Goal: Check status: Check status

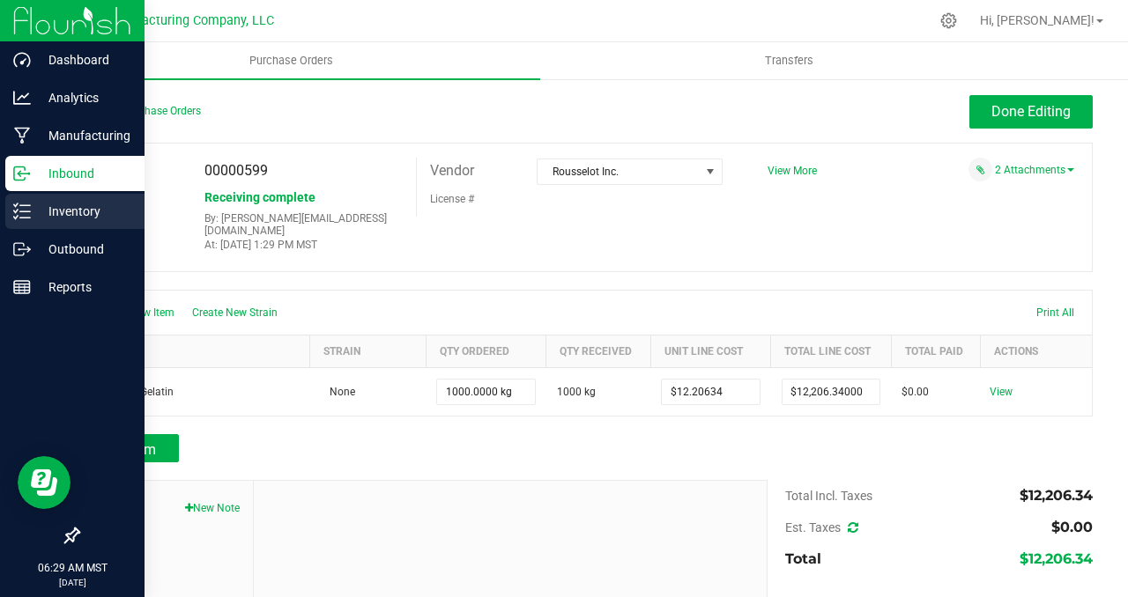
click at [53, 211] on p "Inventory" at bounding box center [84, 211] width 106 height 21
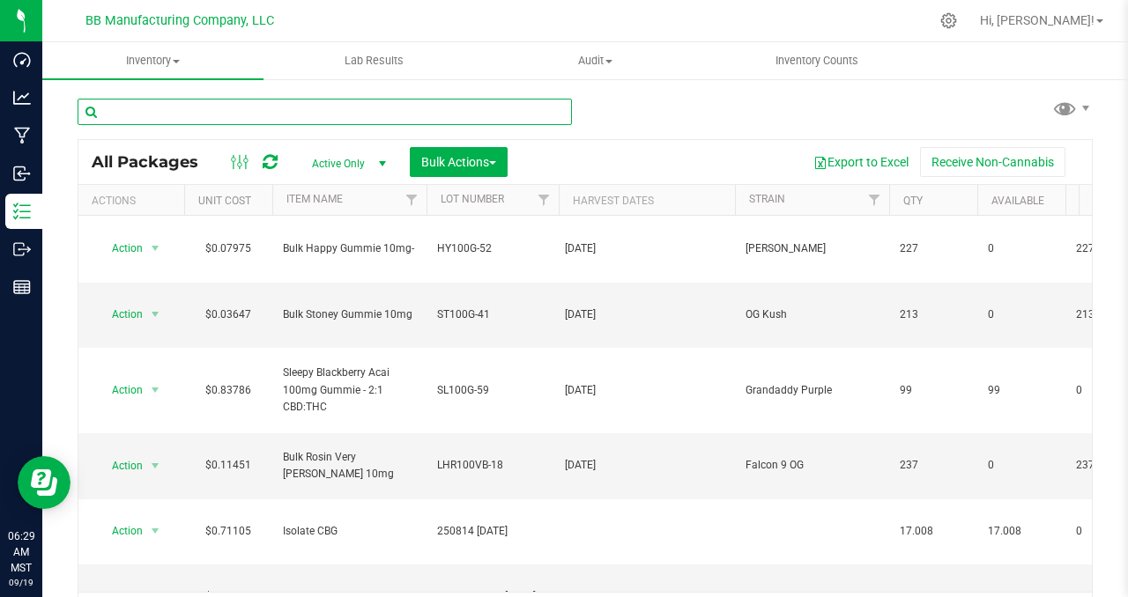
click at [143, 117] on input "text" at bounding box center [325, 112] width 494 height 26
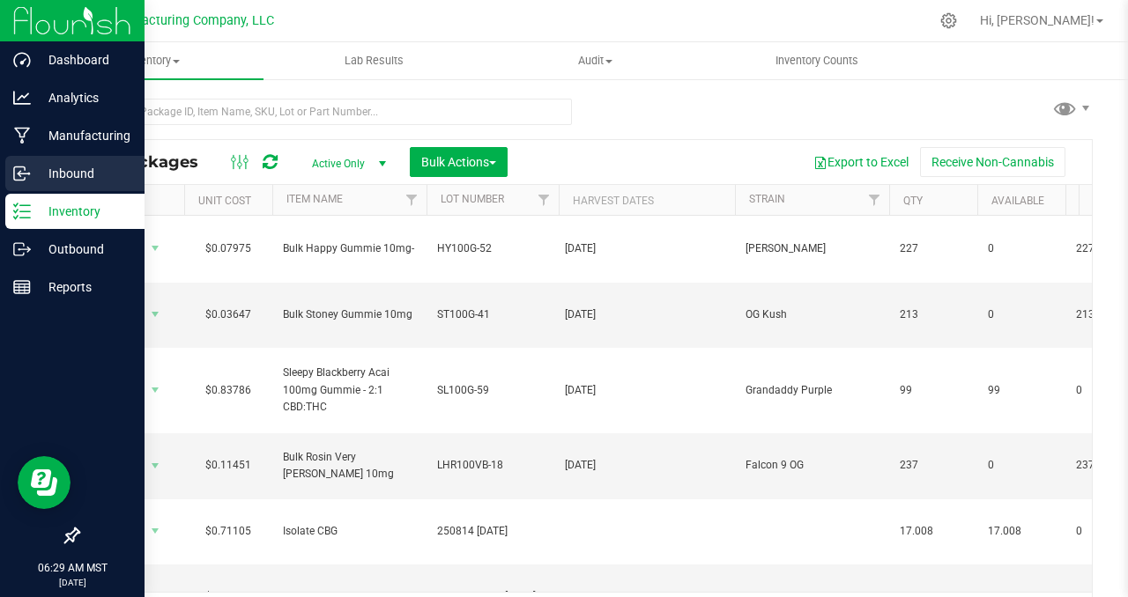
click at [70, 168] on p "Inbound" at bounding box center [84, 173] width 106 height 21
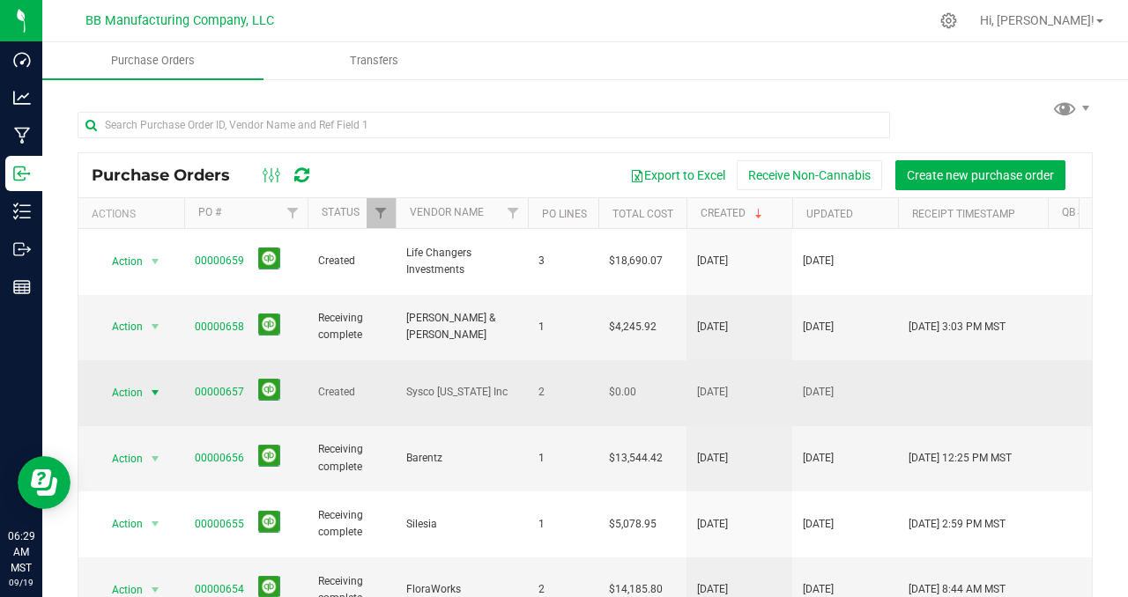
click at [154, 386] on span "select" at bounding box center [155, 393] width 14 height 14
click at [226, 386] on link "00000657" at bounding box center [219, 392] width 49 height 12
